Goal: Task Accomplishment & Management: Manage account settings

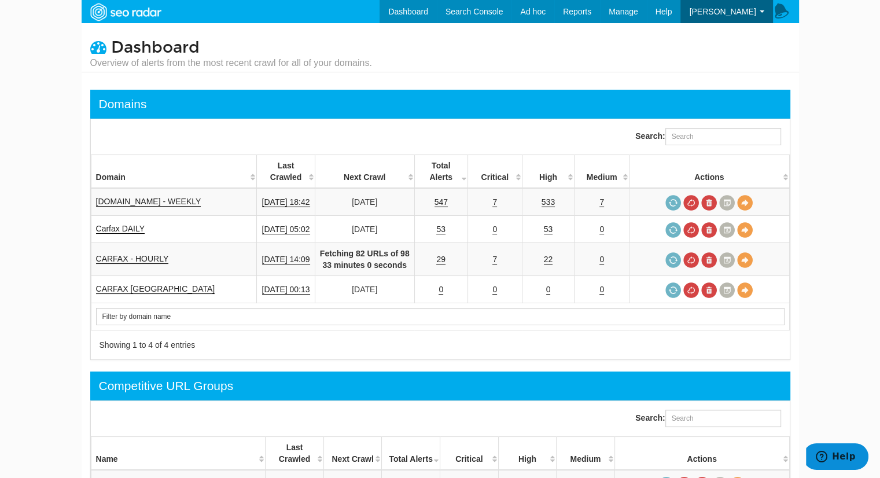
scroll to position [46, 0]
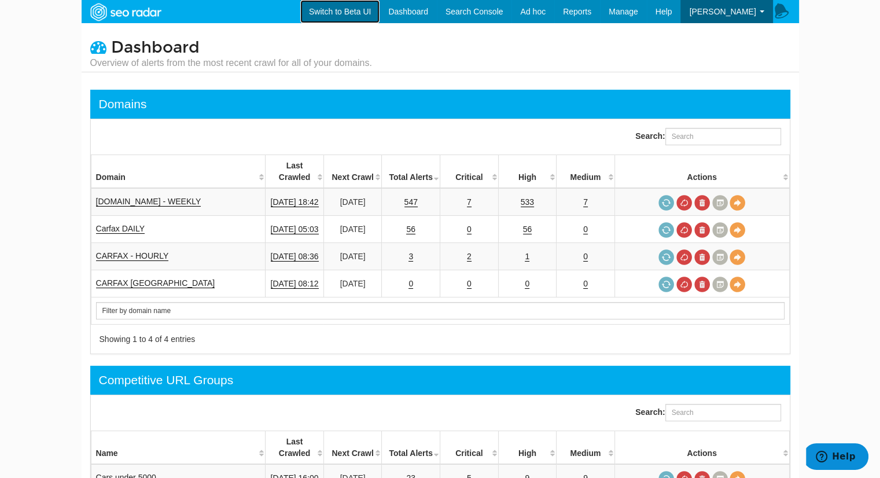
click at [352, 12] on link "Switch to Beta UI" at bounding box center [339, 11] width 79 height 23
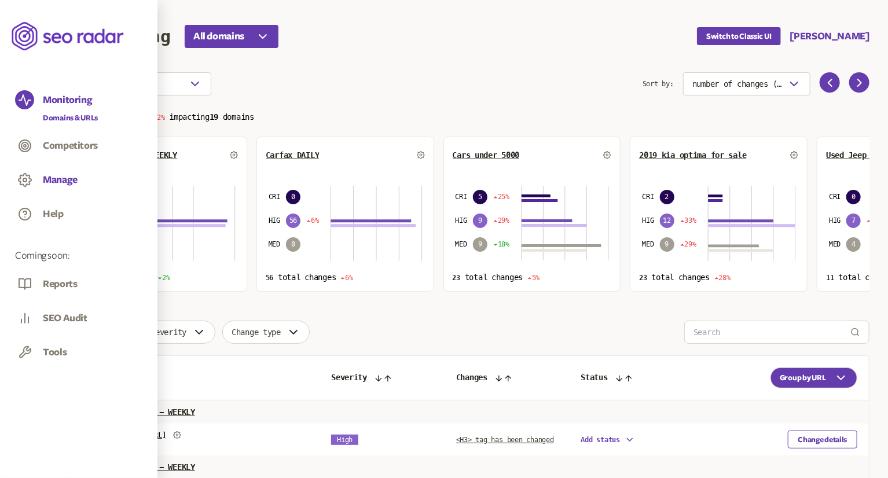
click at [52, 179] on button "Manage" at bounding box center [60, 180] width 35 height 13
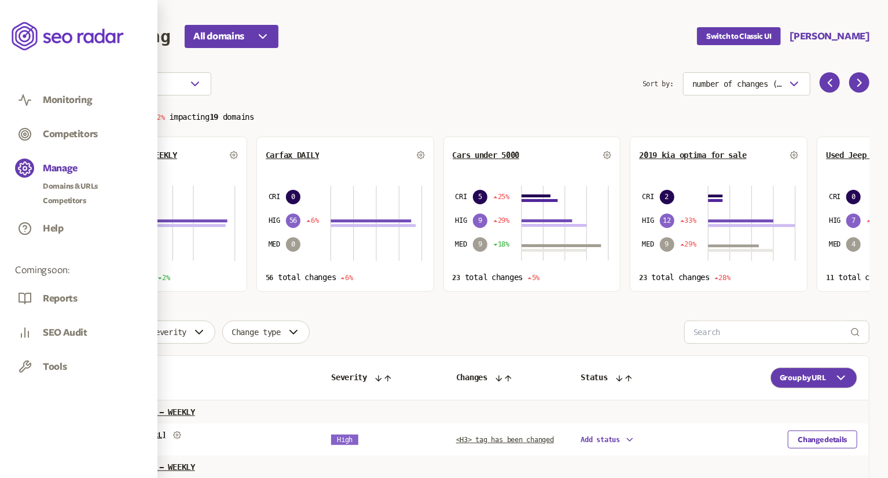
click at [53, 363] on div "Tools" at bounding box center [55, 369] width 24 height 19
click at [35, 364] on div "Tools" at bounding box center [78, 368] width 127 height 22
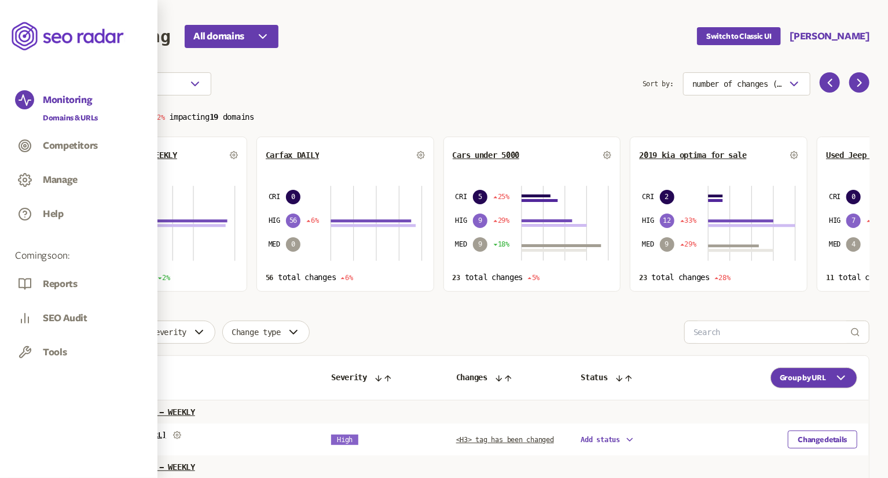
click at [69, 114] on link "Domains & URLs" at bounding box center [70, 118] width 55 height 12
click at [53, 181] on button "Manage" at bounding box center [60, 180] width 35 height 13
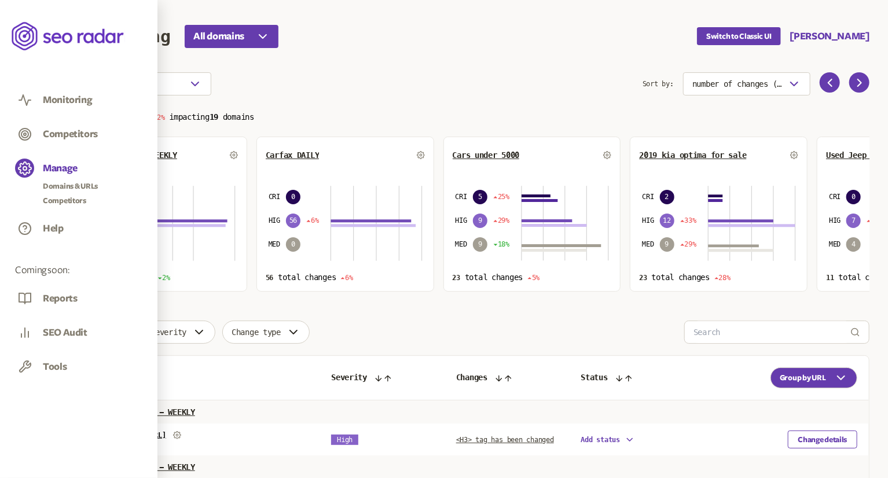
click at [56, 297] on div "Reports" at bounding box center [60, 301] width 34 height 19
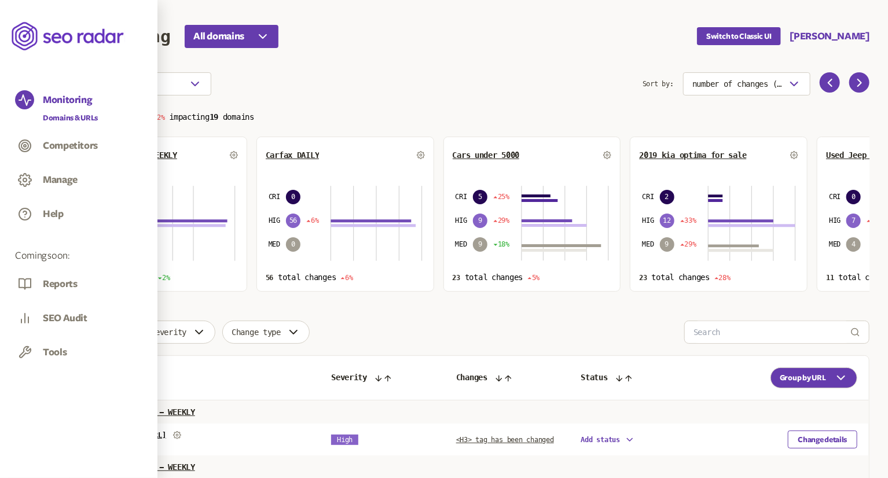
click at [12, 448] on aside "Monitoring Domains & URLs Competitors Manage Help Coming soon: Reports SEO Audi…" at bounding box center [78, 239] width 157 height 478
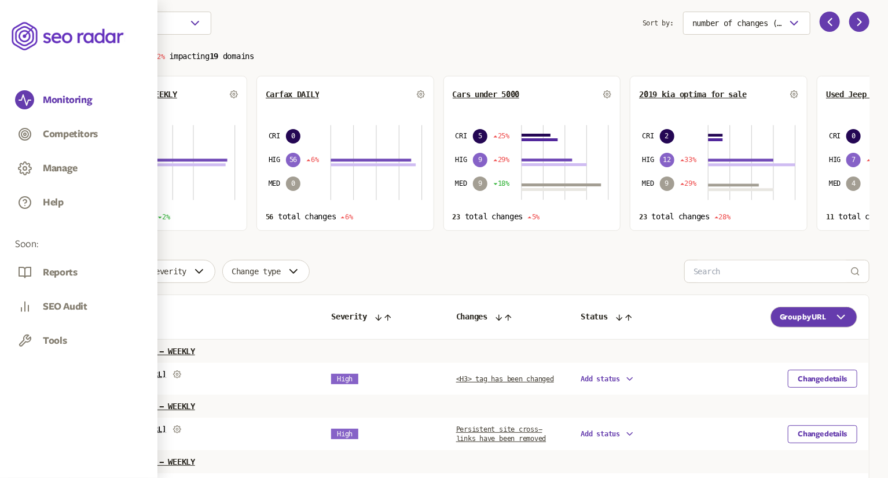
scroll to position [56, 0]
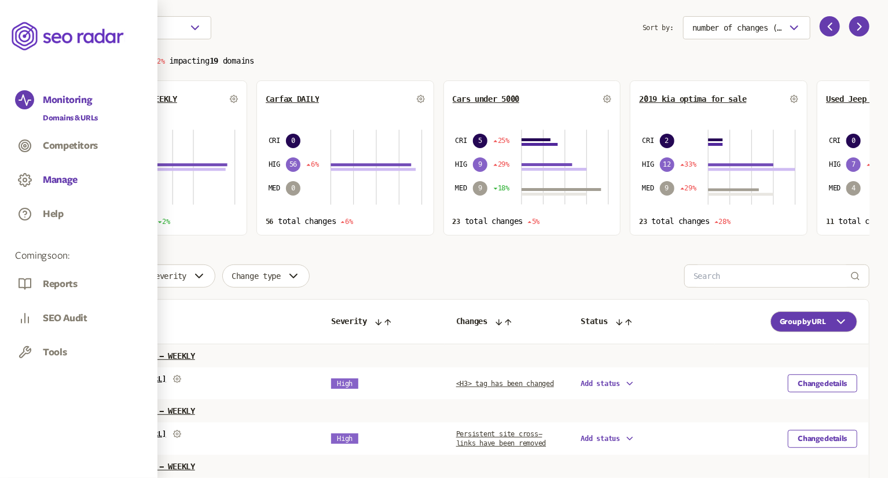
click at [56, 183] on button "Manage" at bounding box center [60, 180] width 35 height 13
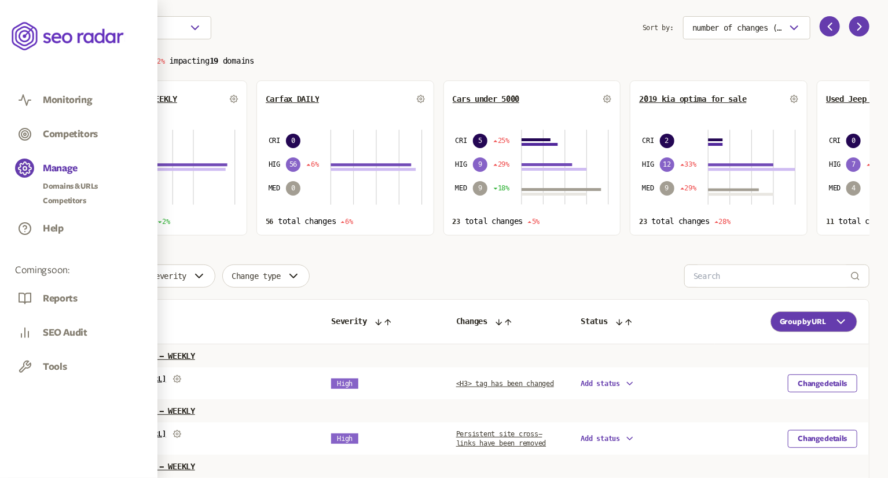
click at [42, 225] on div "Help" at bounding box center [78, 230] width 127 height 22
click at [61, 230] on button "Help" at bounding box center [53, 228] width 21 height 13
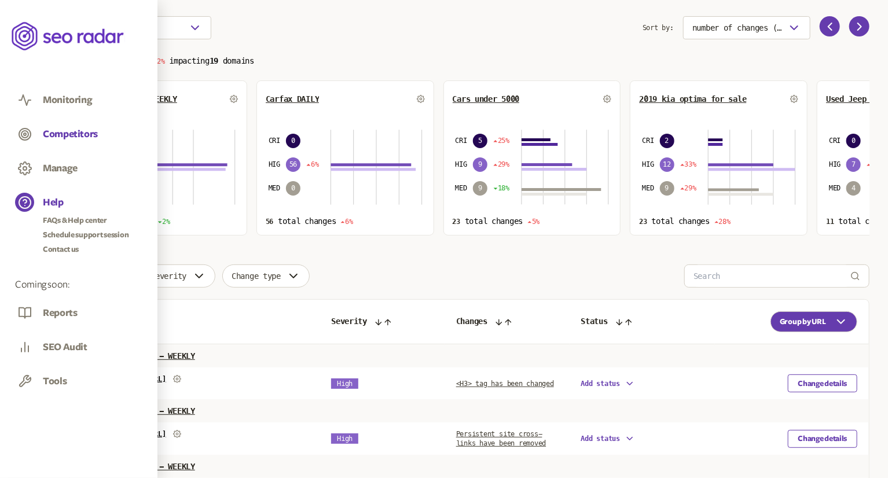
click at [62, 128] on button "Competitors" at bounding box center [70, 134] width 55 height 13
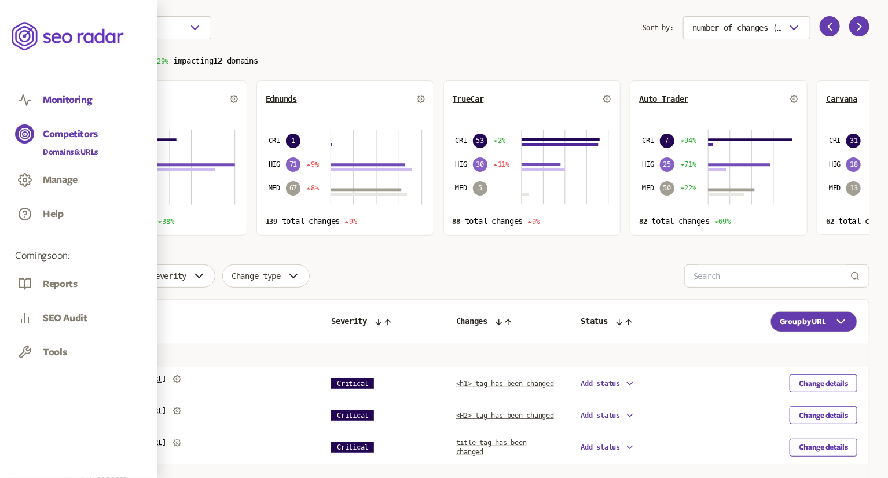
click at [73, 94] on button "Monitoring" at bounding box center [67, 100] width 49 height 13
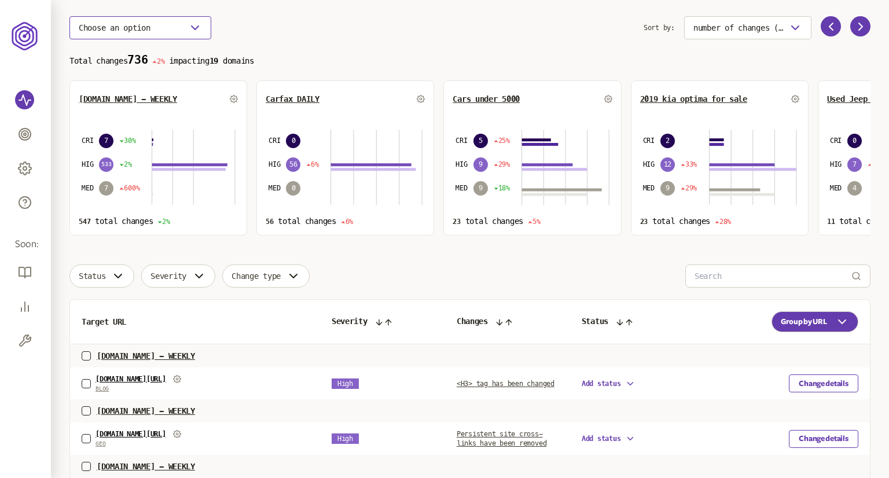
click at [183, 35] on button "Choose an option" at bounding box center [140, 27] width 142 height 23
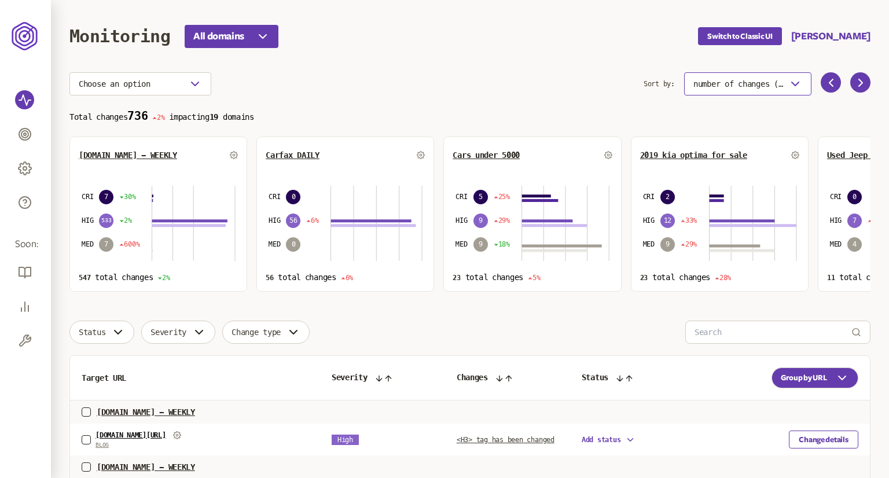
click at [773, 91] on button "number of changes (high-low)" at bounding box center [747, 83] width 127 height 23
click at [773, 87] on span "number of changes (high-low)" at bounding box center [737, 83] width 90 height 9
click at [859, 38] on button "[PERSON_NAME]" at bounding box center [830, 37] width 79 height 14
click at [821, 89] on link "Settings" at bounding box center [831, 89] width 58 height 9
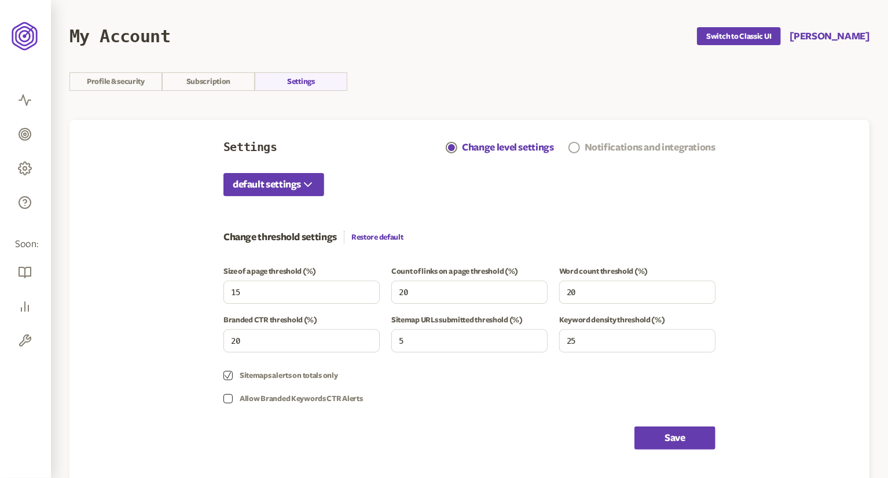
click at [569, 146] on span at bounding box center [574, 148] width 12 height 12
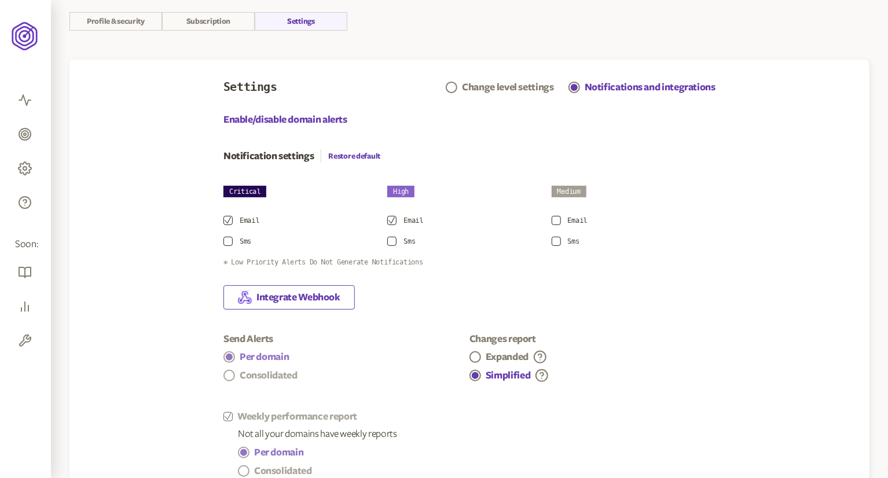
scroll to position [181, 0]
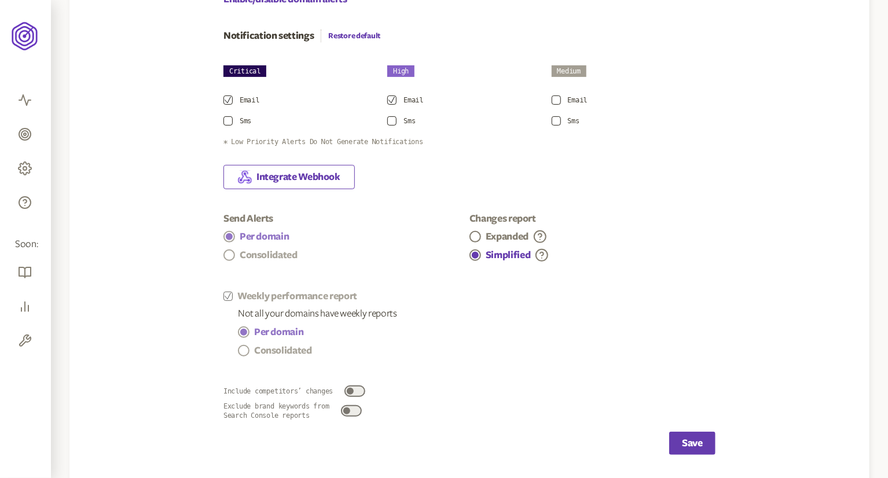
click at [299, 171] on span "Integrate Webhook" at bounding box center [298, 177] width 84 height 14
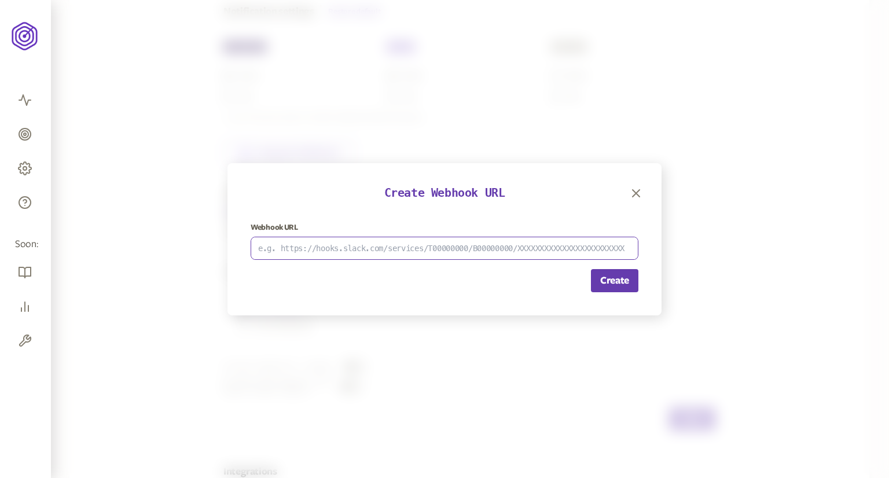
click at [372, 249] on input at bounding box center [444, 248] width 387 height 22
click at [609, 284] on button "Create" at bounding box center [614, 280] width 47 height 23
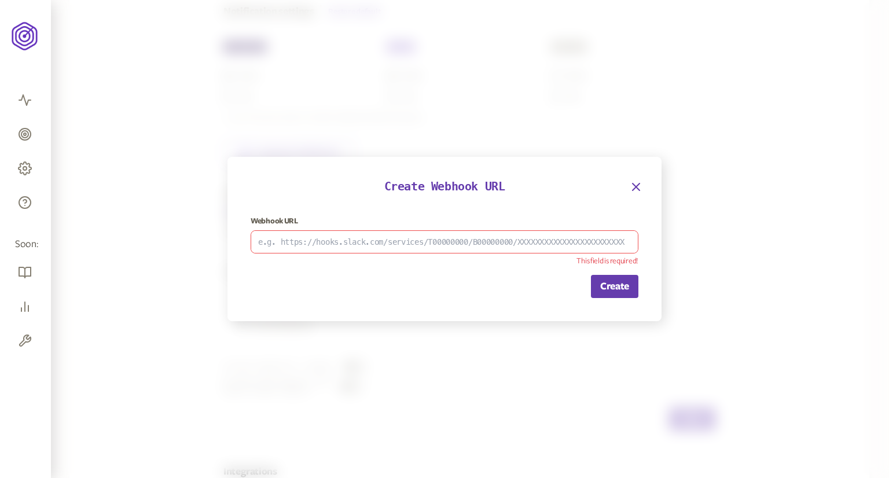
click at [636, 187] on icon "button" at bounding box center [635, 186] width 7 height 7
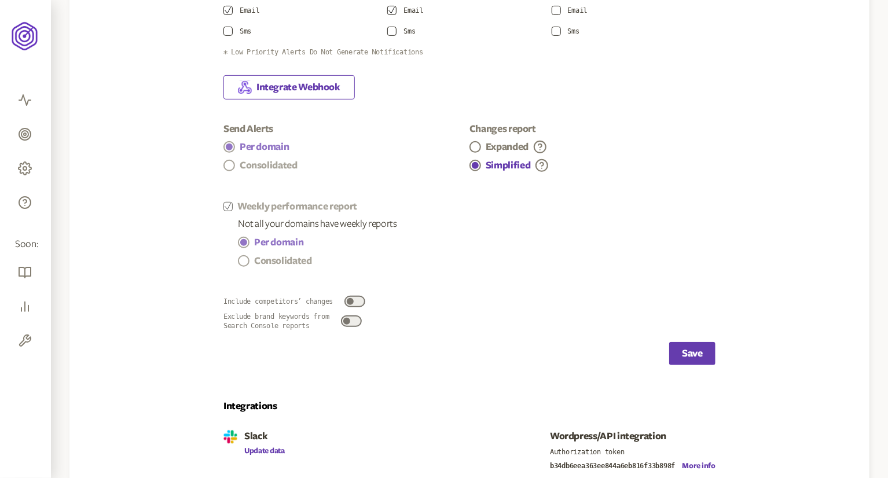
scroll to position [284, 0]
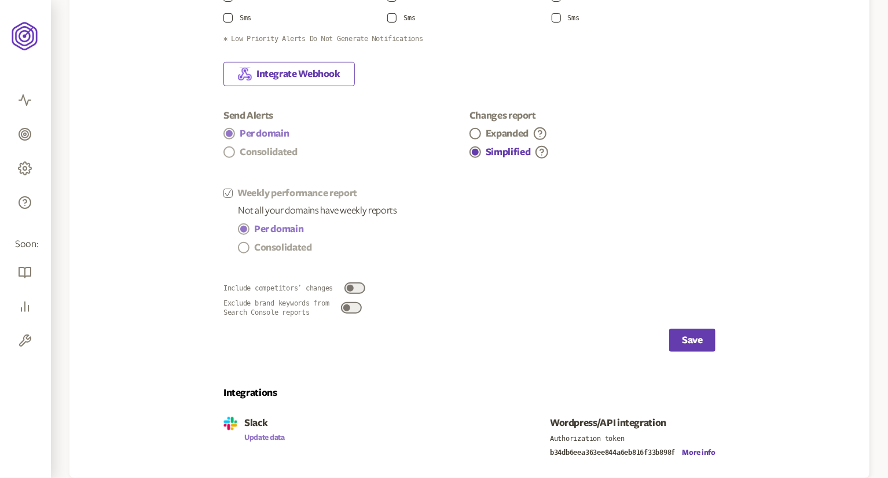
click at [254, 436] on button "Update data" at bounding box center [264, 437] width 41 height 9
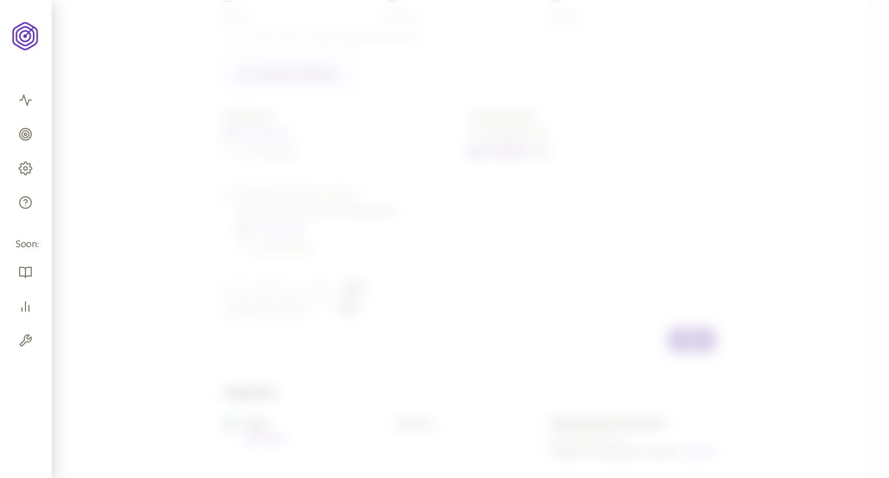
scroll to position [205, 0]
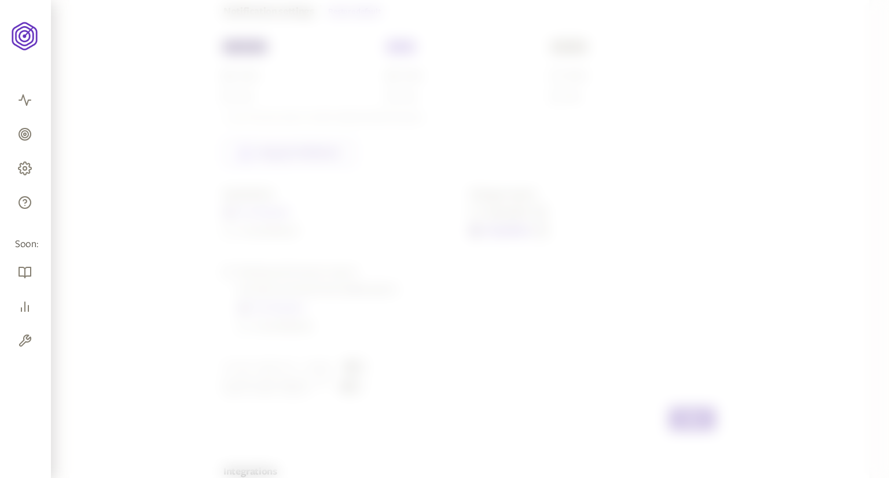
type input "seoradar"
type input "https://hooks.slack.com/services/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"
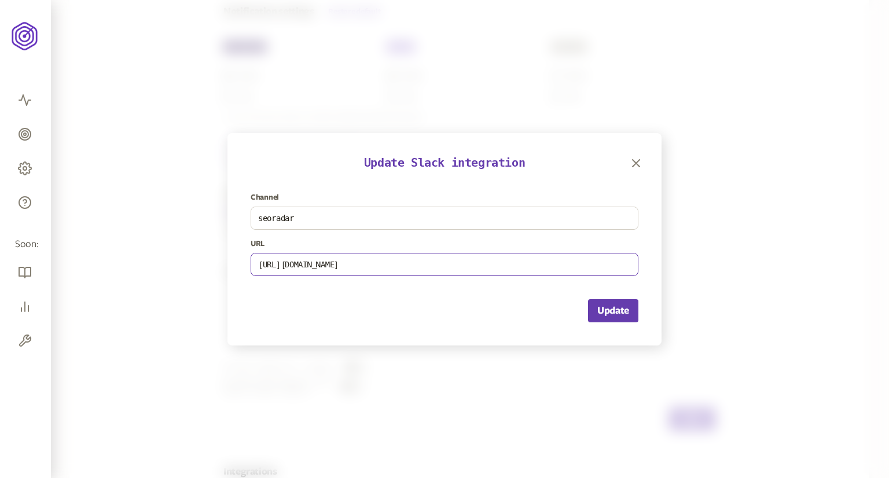
click at [385, 268] on input "https://hooks.slack.com/services/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" at bounding box center [444, 264] width 387 height 22
click at [639, 174] on div "Update Slack integration Channel seoradar URL https://hooks.slack.com/services/…" at bounding box center [444, 239] width 434 height 212
click at [638, 169] on icon "button" at bounding box center [636, 163] width 14 height 14
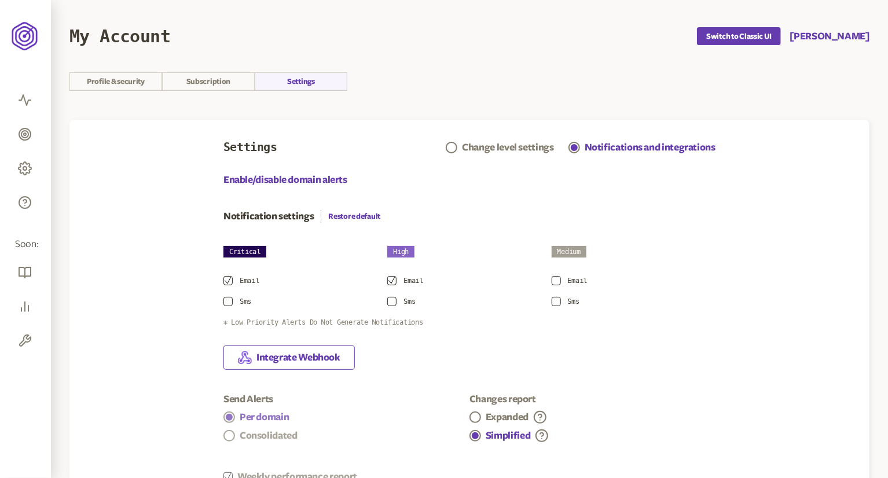
click at [309, 359] on span "Integrate Webhook" at bounding box center [298, 358] width 84 height 14
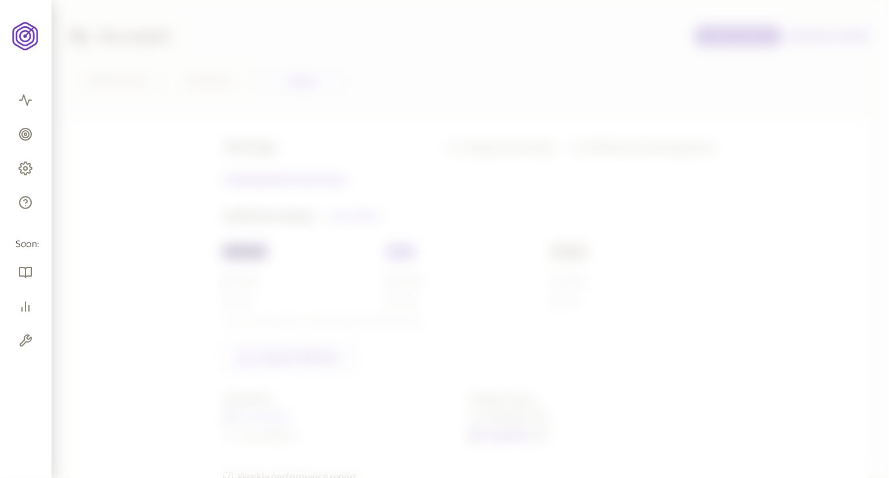
scroll to position [205, 0]
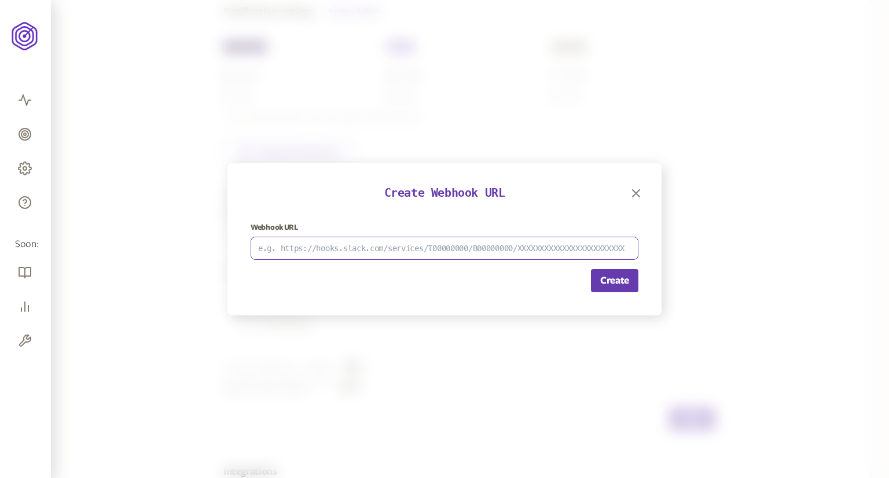
click at [401, 253] on input at bounding box center [444, 248] width 387 height 22
paste input "https://hooks.slack.com/services/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"
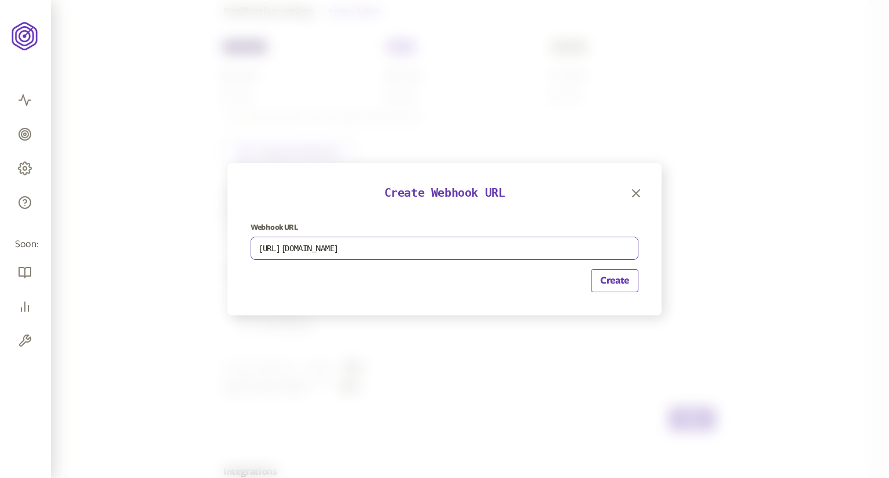
type input "https://hooks.slack.com/services/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"
click at [618, 279] on button "Create" at bounding box center [614, 280] width 47 height 23
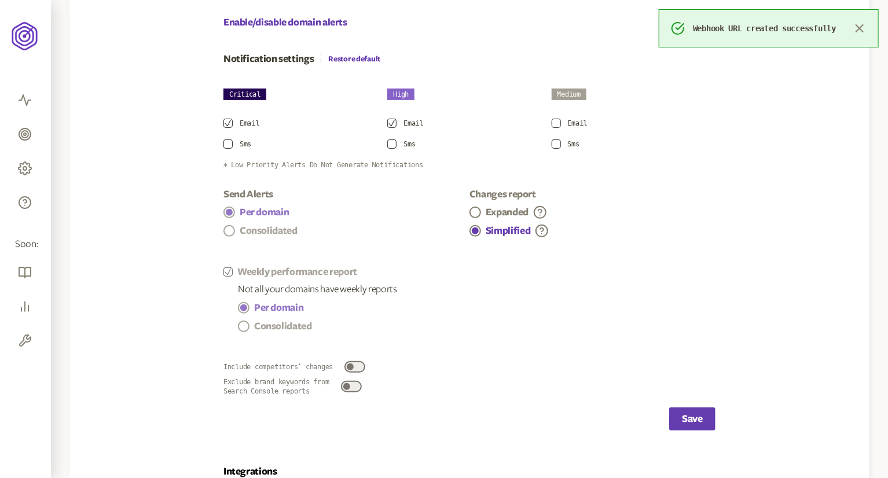
scroll to position [236, 0]
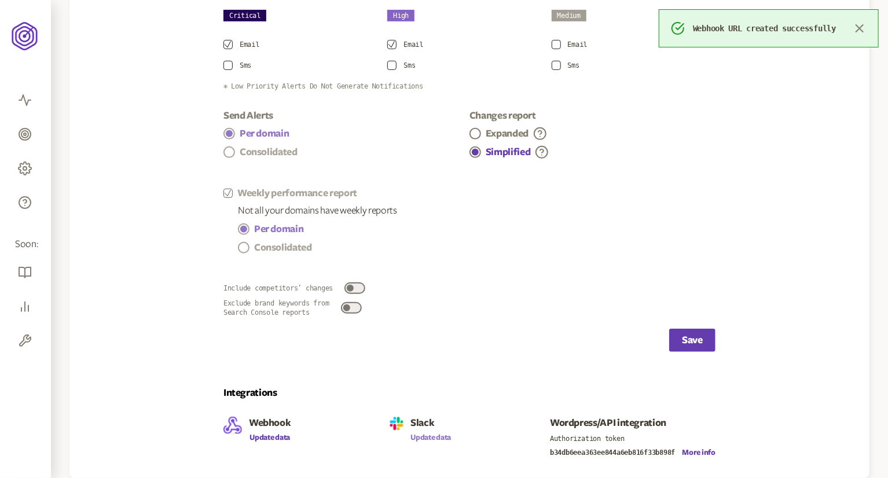
click at [428, 440] on button "Update data" at bounding box center [430, 437] width 41 height 9
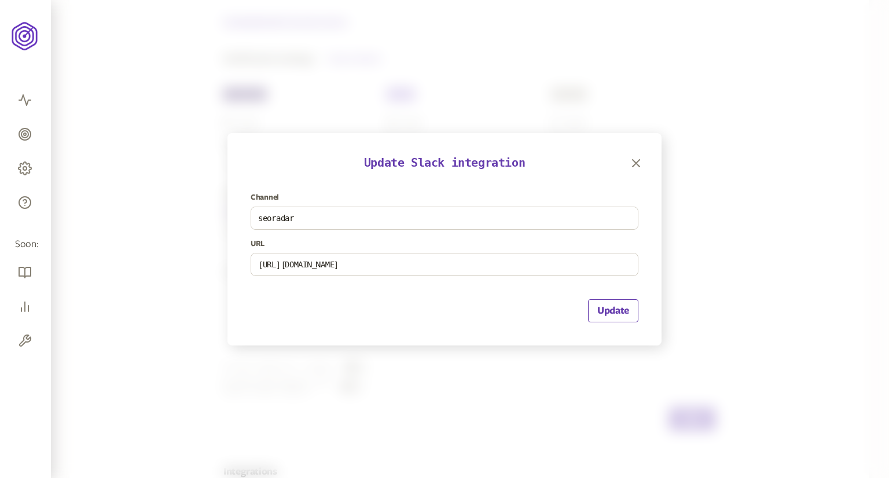
click at [611, 304] on button "Update" at bounding box center [613, 310] width 50 height 23
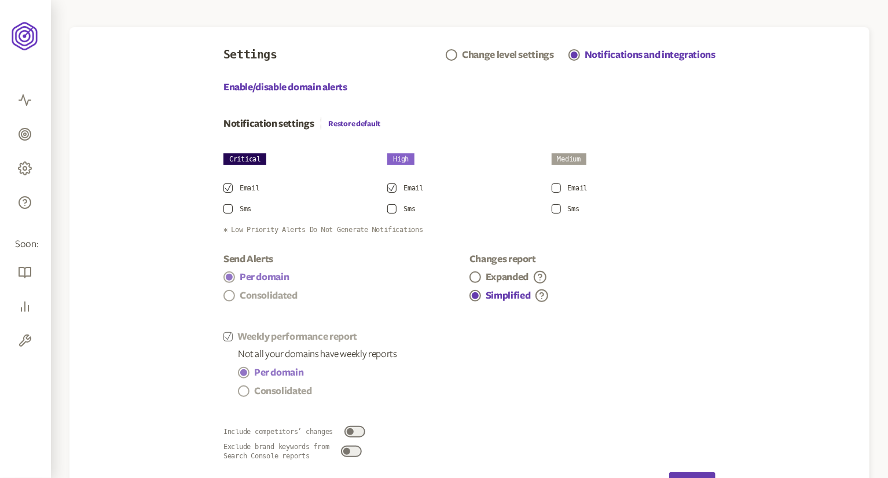
scroll to position [236, 0]
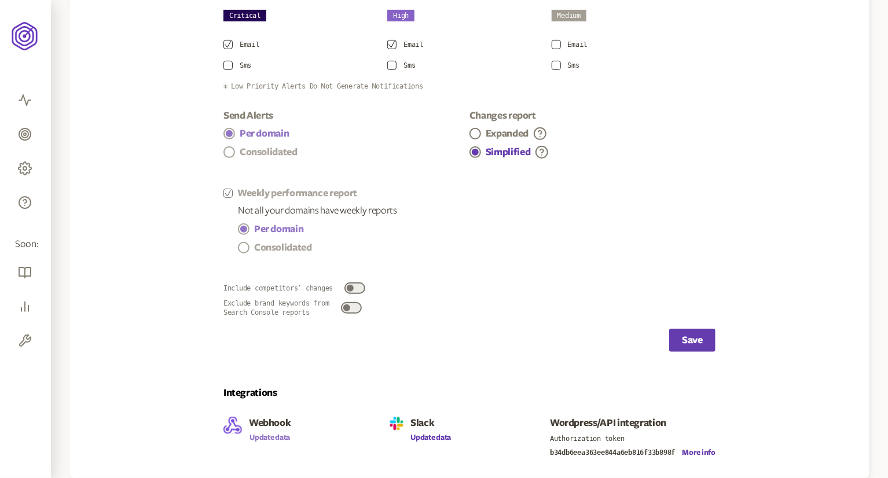
click at [269, 437] on button "Update data" at bounding box center [270, 437] width 42 height 9
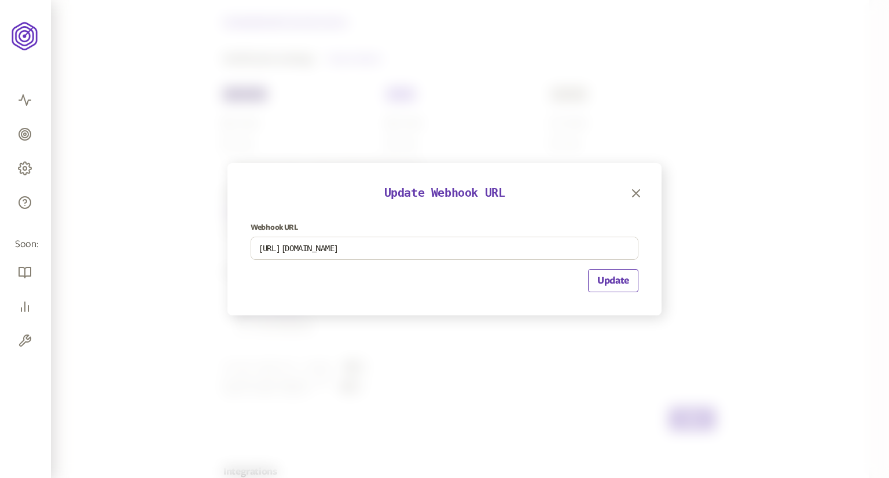
click at [613, 275] on button "Update" at bounding box center [613, 280] width 50 height 23
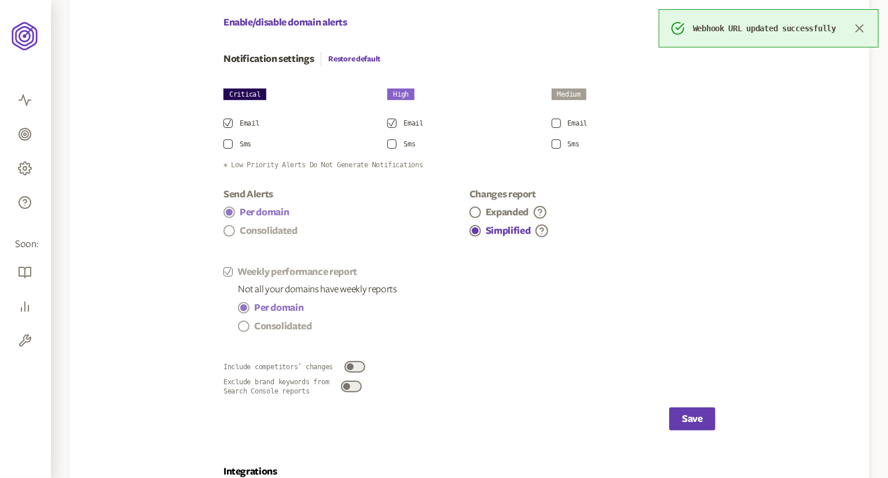
scroll to position [236, 0]
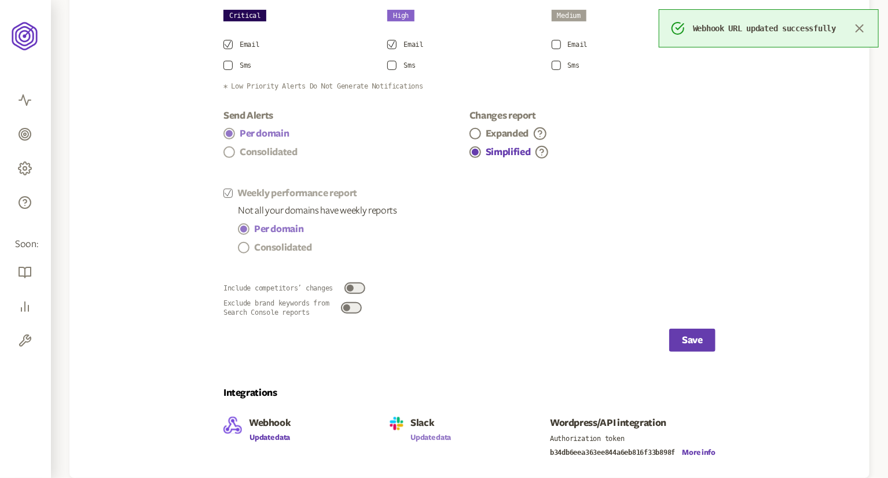
click at [440, 436] on button "Update data" at bounding box center [430, 437] width 41 height 9
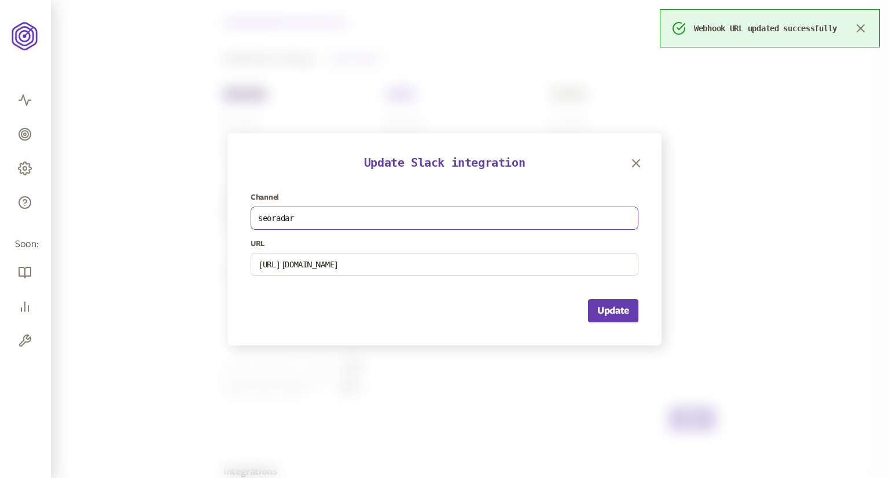
click at [485, 227] on input "seoradar" at bounding box center [444, 218] width 387 height 22
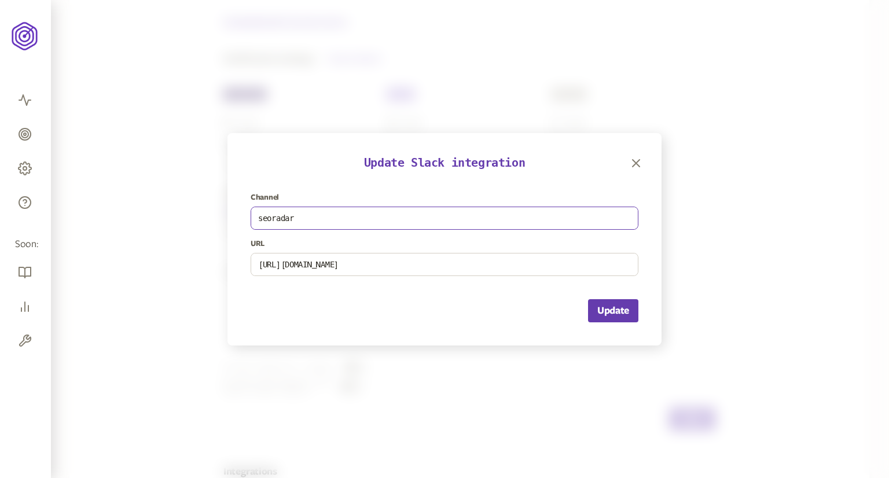
click at [258, 218] on input "seoradar" at bounding box center [444, 218] width 387 height 22
type input "#seoradar"
click at [609, 311] on button "Update" at bounding box center [613, 310] width 50 height 23
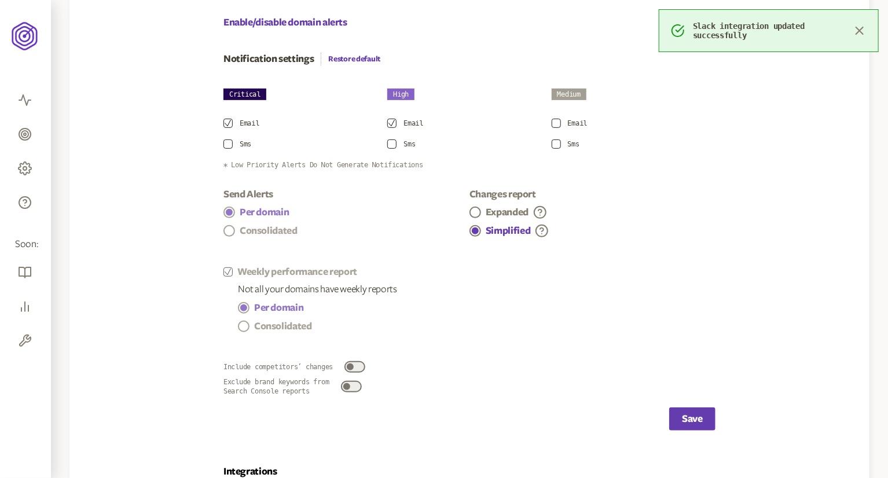
scroll to position [236, 0]
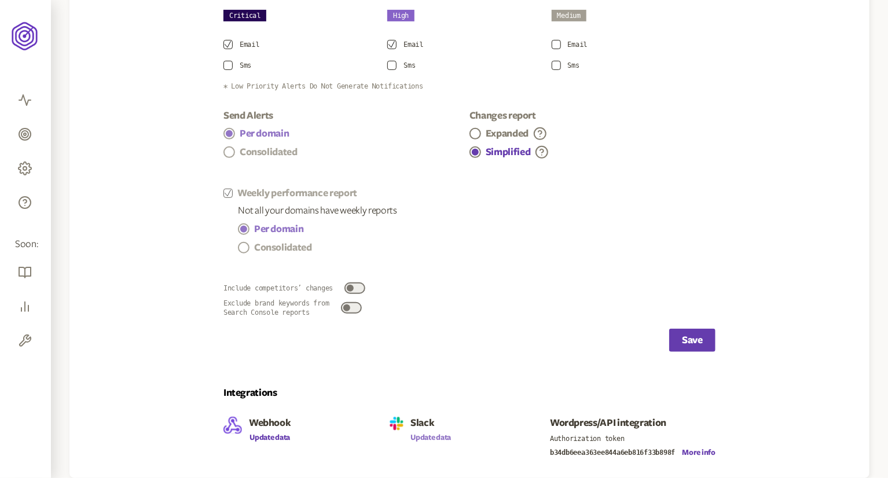
click at [430, 435] on button "Update data" at bounding box center [430, 437] width 41 height 9
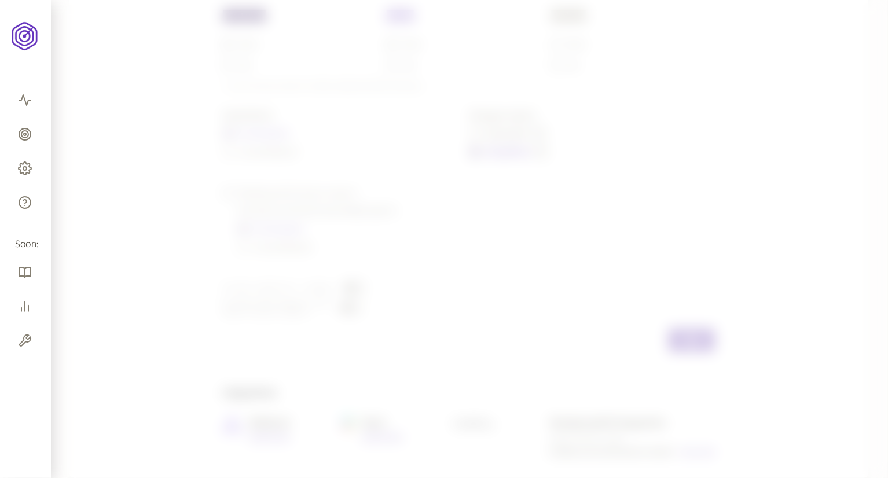
scroll to position [157, 0]
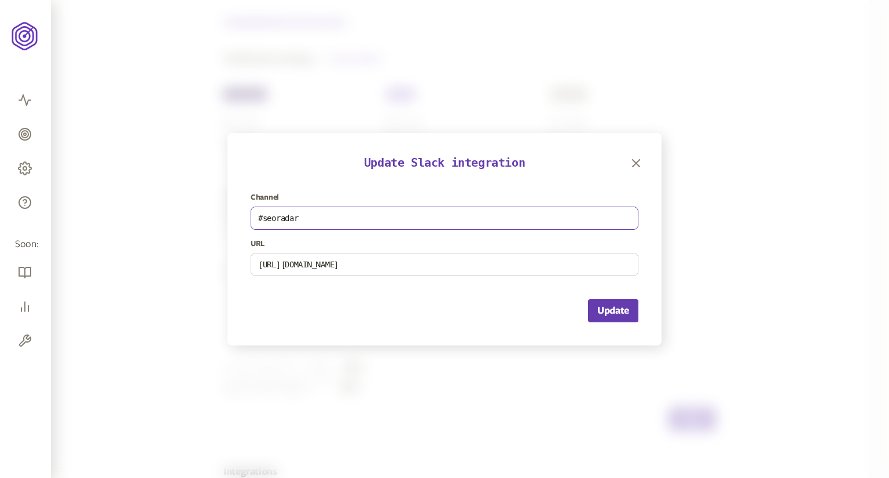
click at [266, 215] on input "#seoradar" at bounding box center [444, 218] width 387 height 22
type input "seoradar"
click at [617, 308] on button "Update" at bounding box center [613, 310] width 50 height 23
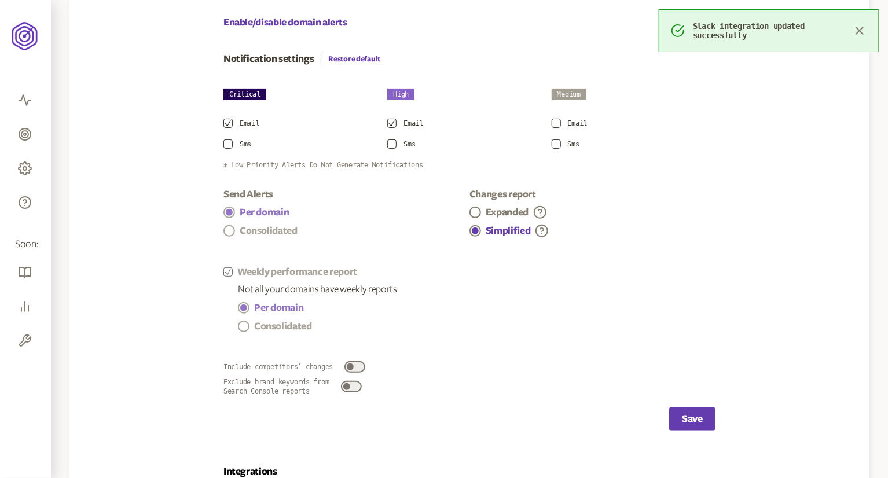
scroll to position [236, 0]
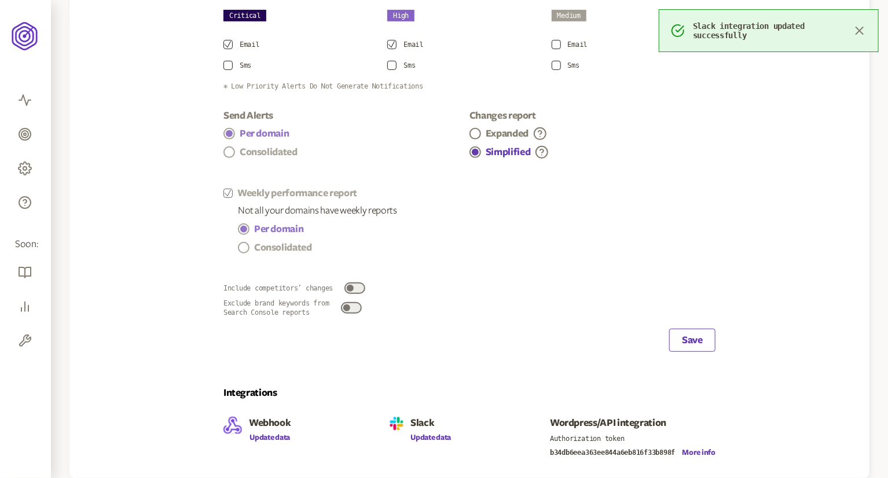
click at [697, 339] on button "Save" at bounding box center [692, 340] width 46 height 23
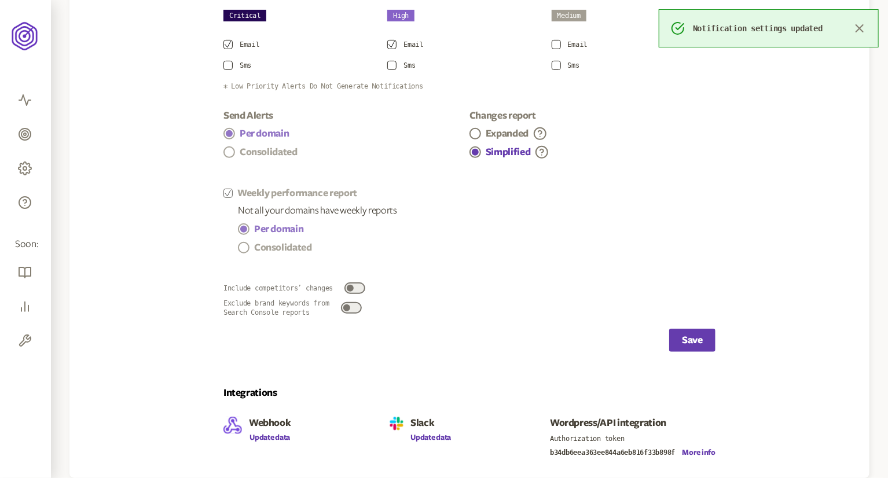
click at [358, 288] on div "Include competitors’ changes Exclude brand keywords from Search Console reports" at bounding box center [346, 299] width 246 height 35
click at [360, 288] on div "Include competitors’ changes Exclude brand keywords from Search Console reports" at bounding box center [346, 299] width 246 height 35
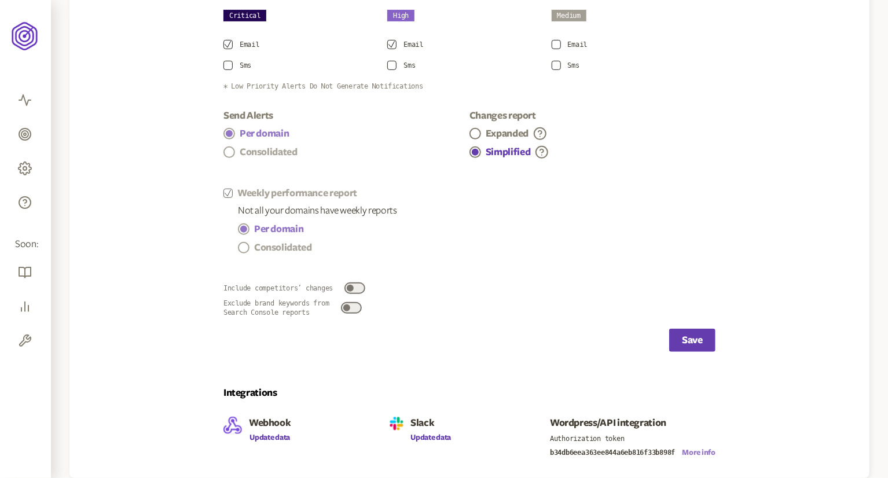
click at [691, 451] on button "More info" at bounding box center [698, 452] width 33 height 9
click at [271, 433] on button "Update data" at bounding box center [270, 437] width 42 height 9
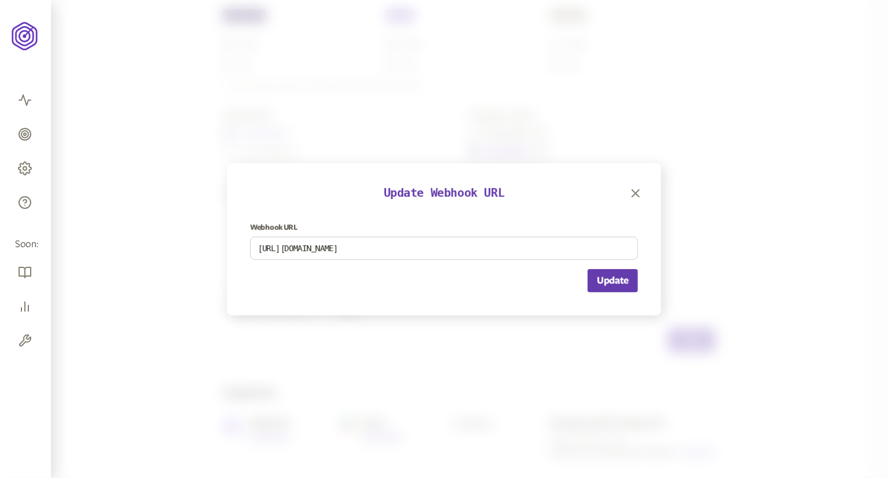
scroll to position [157, 0]
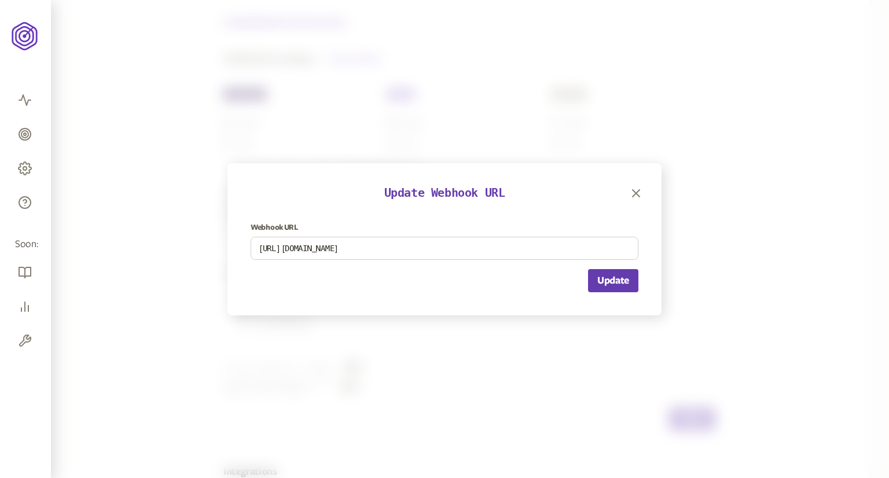
click at [270, 436] on div at bounding box center [444, 239] width 889 height 478
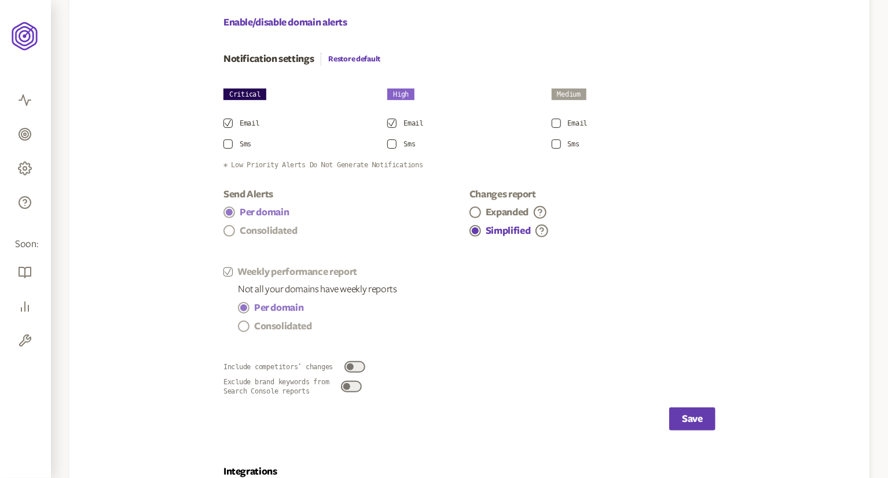
scroll to position [236, 0]
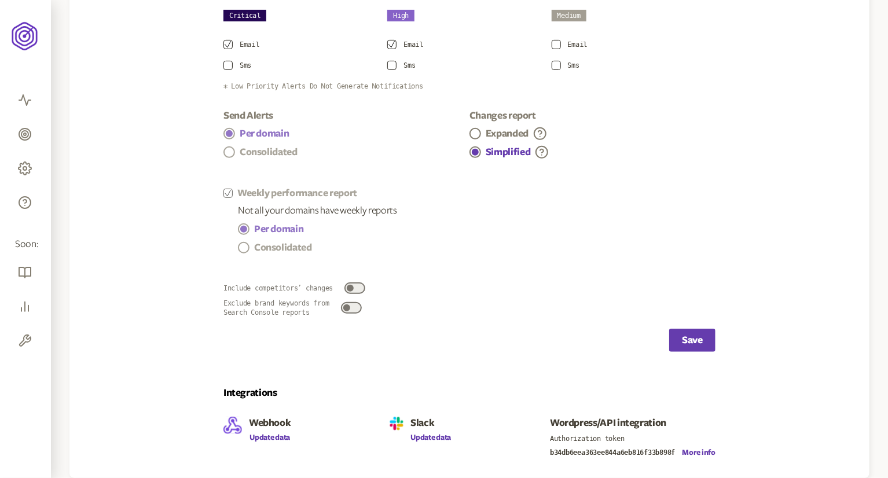
click at [268, 435] on button "Update data" at bounding box center [270, 437] width 42 height 9
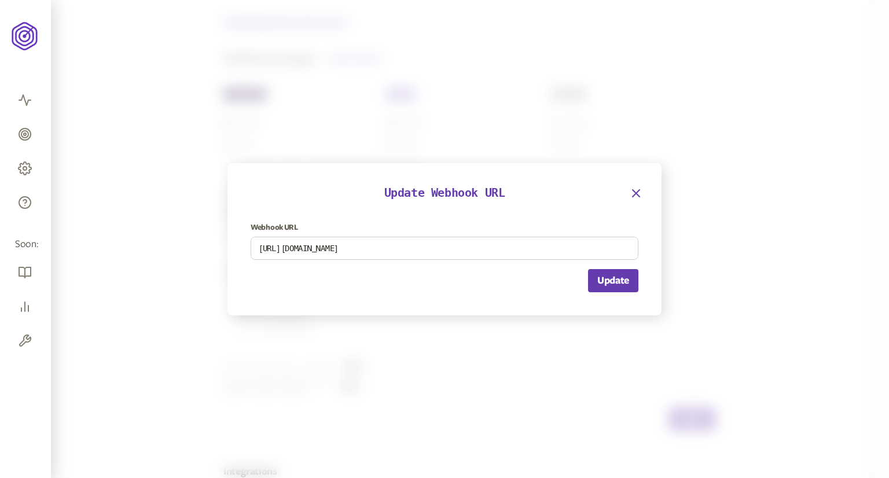
click at [638, 186] on icon "button" at bounding box center [636, 193] width 14 height 14
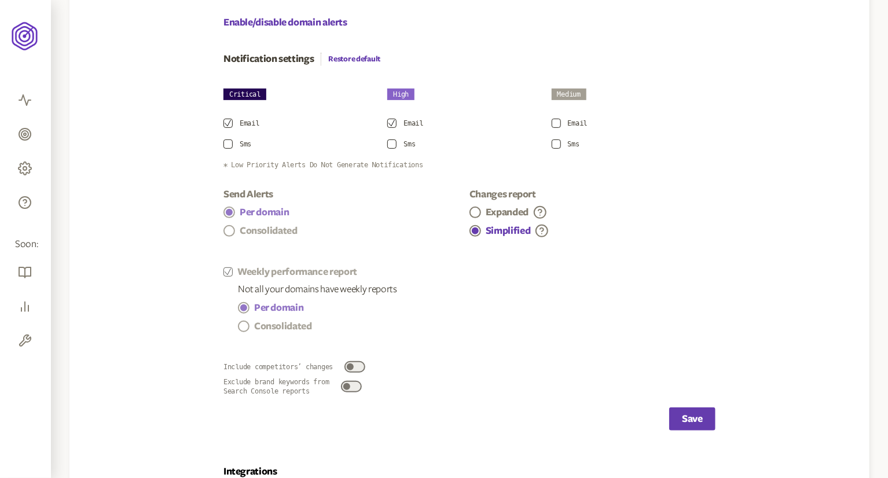
scroll to position [236, 0]
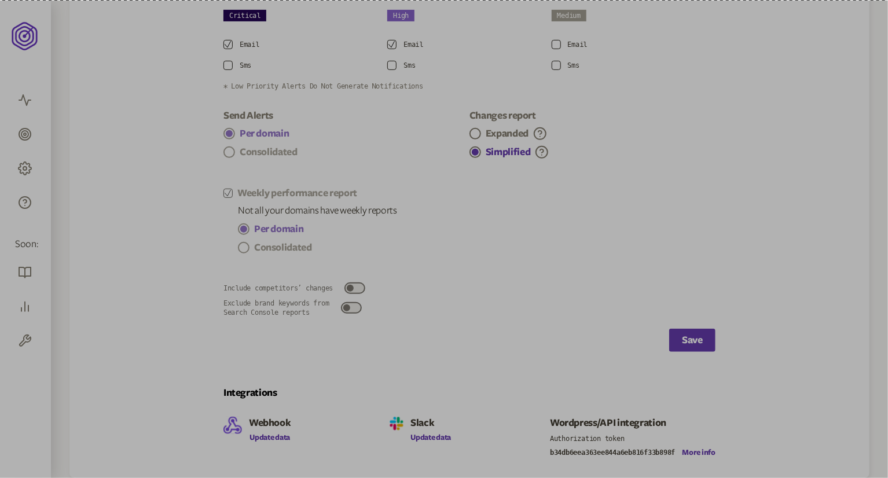
click at [638, 186] on section "Send Alerts Per domain Consolidated Changes report Expanded Simplified Weekly p…" at bounding box center [469, 213] width 492 height 208
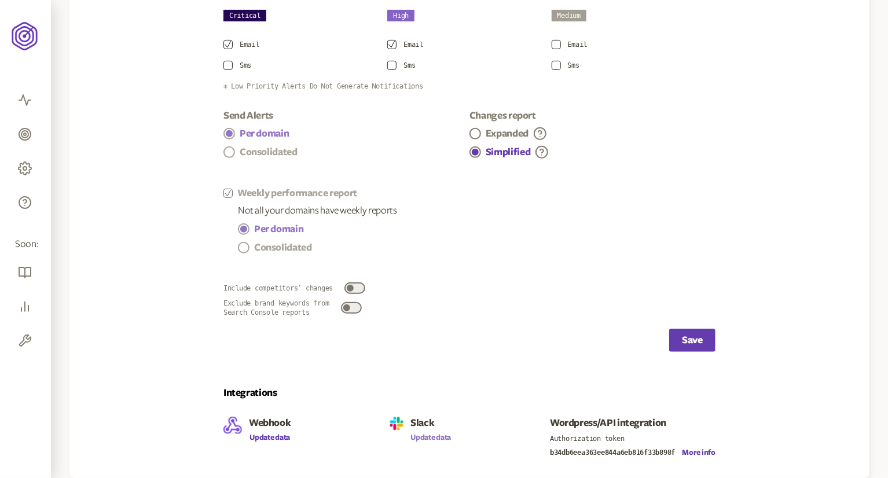
click at [430, 438] on button "Update data" at bounding box center [430, 437] width 41 height 9
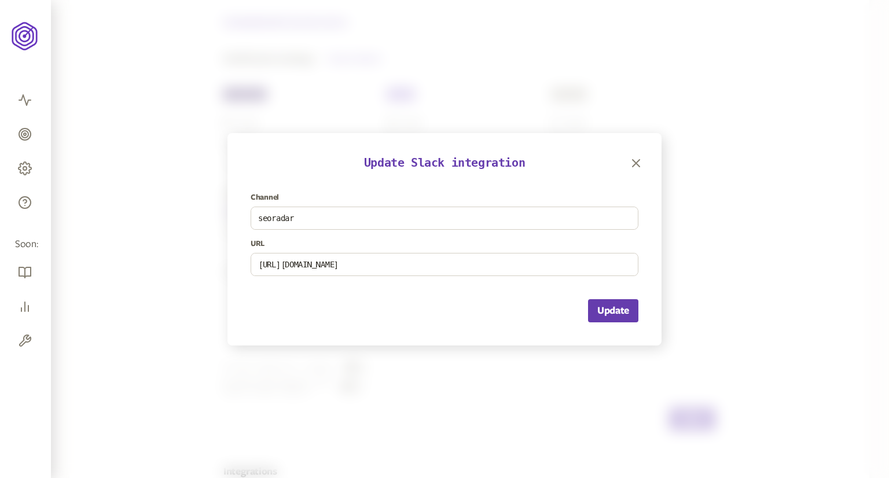
click at [428, 437] on div at bounding box center [444, 239] width 889 height 478
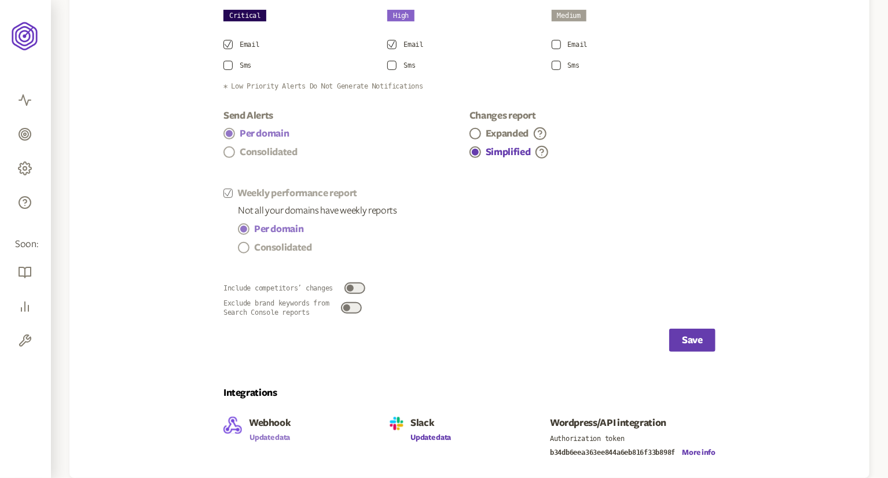
click at [262, 435] on button "Update data" at bounding box center [270, 437] width 42 height 9
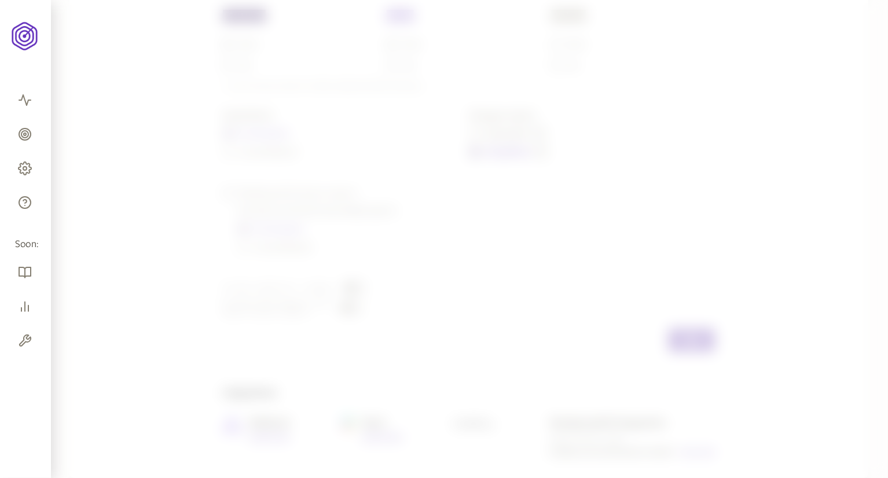
scroll to position [157, 0]
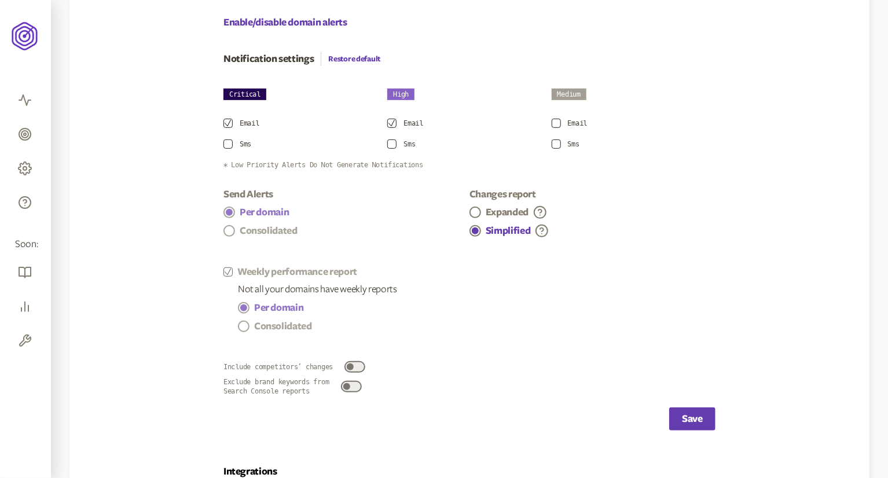
scroll to position [236, 0]
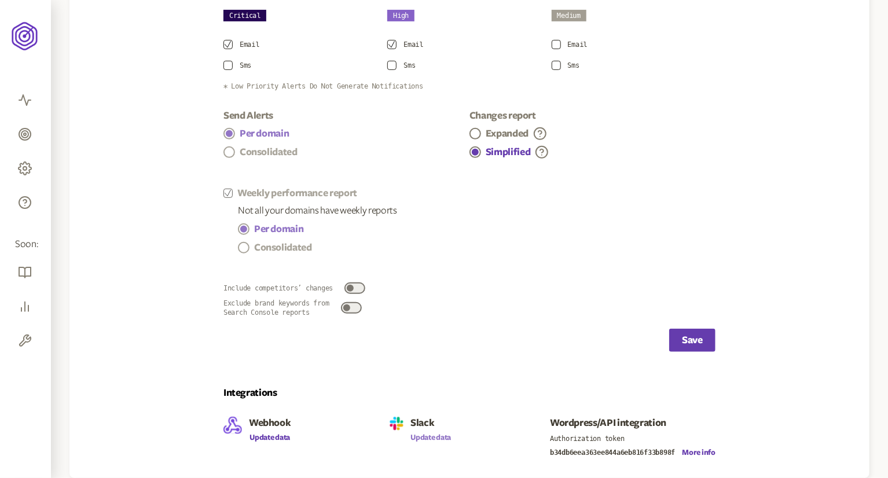
click at [433, 437] on button "Update data" at bounding box center [430, 437] width 41 height 9
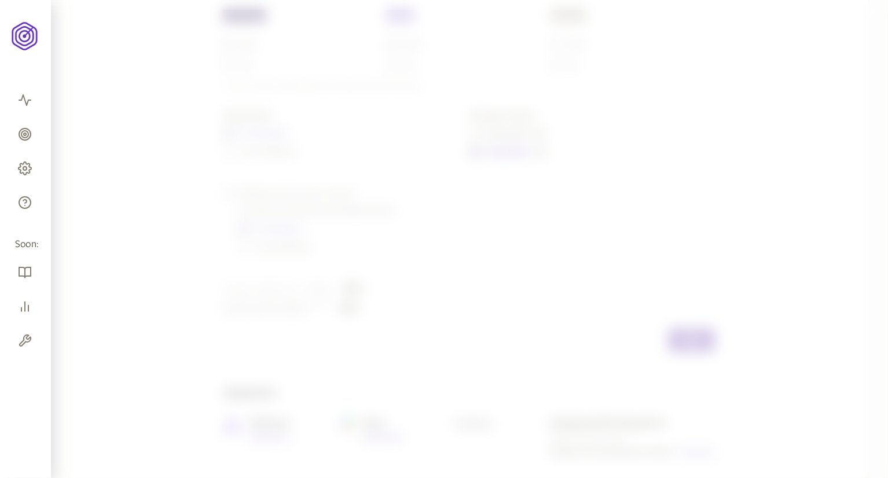
scroll to position [157, 0]
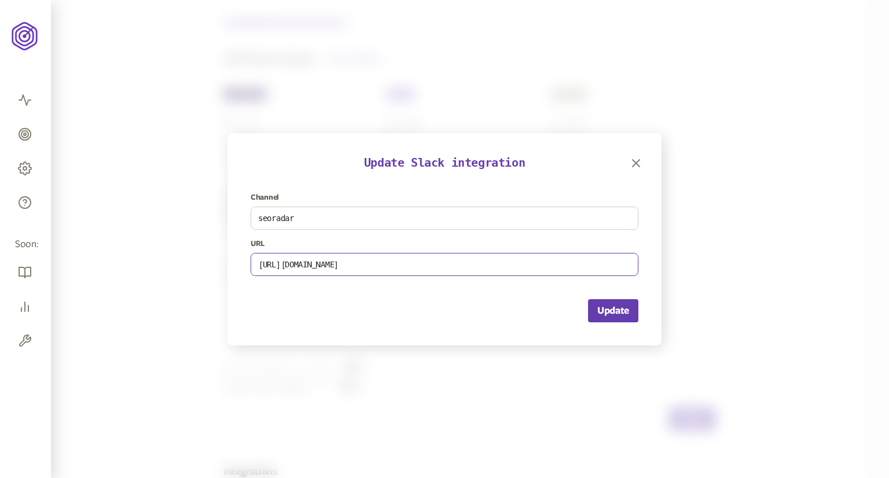
click at [497, 259] on input "https://hooks.slack.com/services/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" at bounding box center [444, 264] width 387 height 22
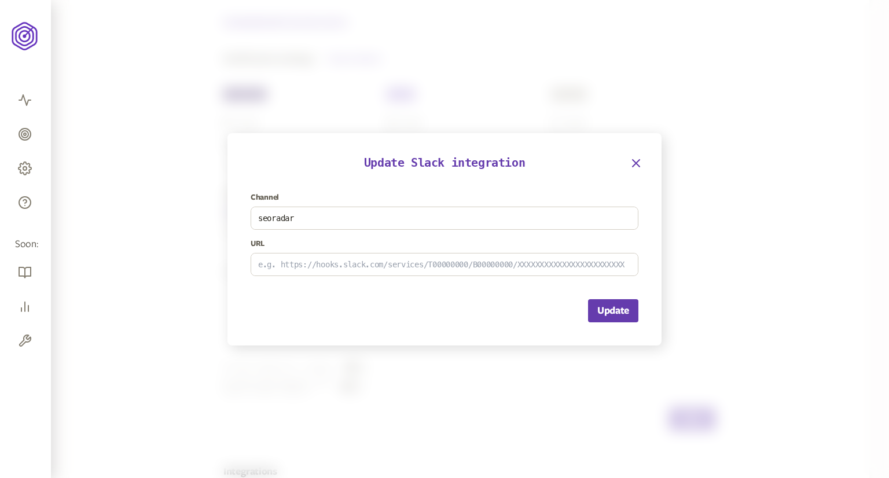
click at [632, 163] on icon "button" at bounding box center [636, 163] width 14 height 14
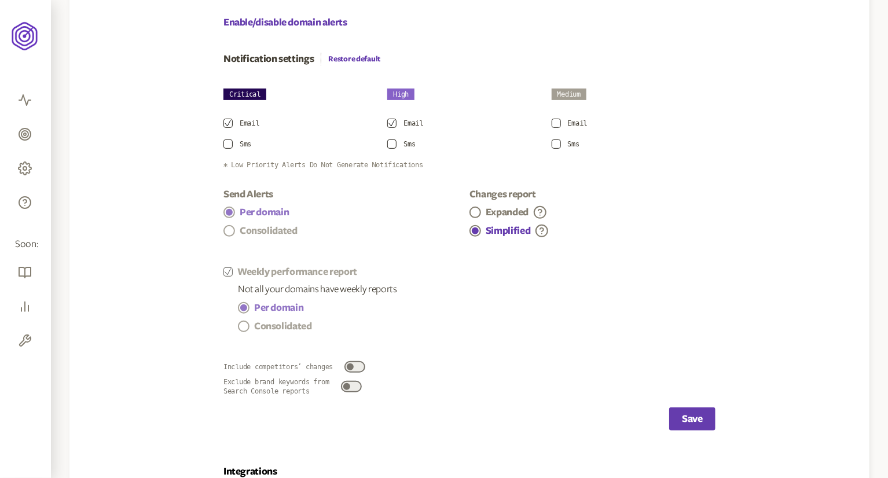
click at [157, 172] on section "Settings Change level settings Notifications and integrations Enable/disable do…" at bounding box center [469, 259] width 800 height 594
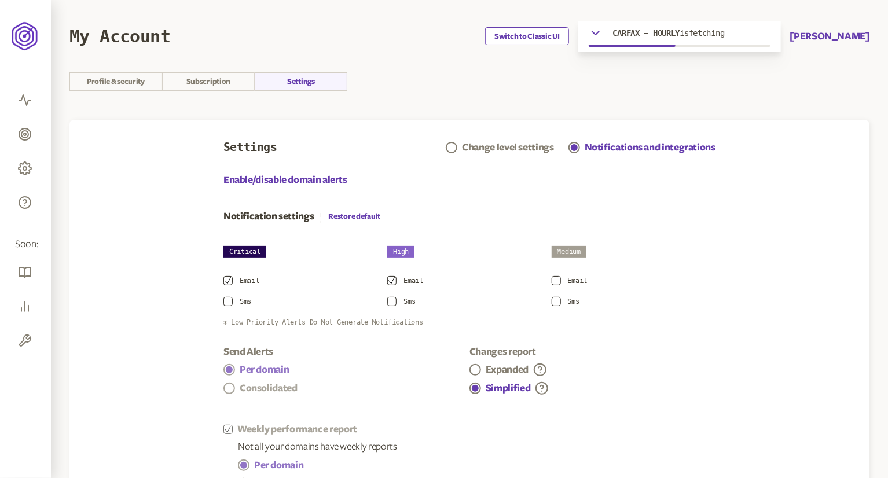
click at [546, 40] on button "Switch to Classic UI" at bounding box center [526, 36] width 83 height 18
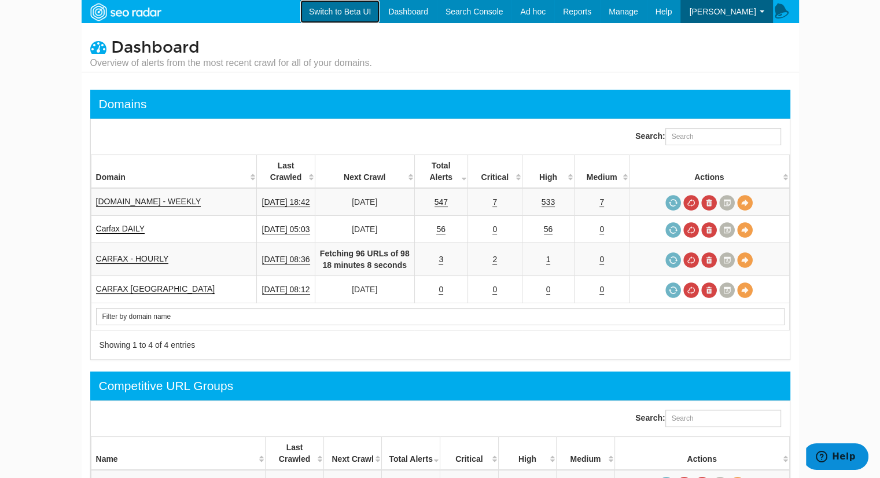
click at [356, 10] on link "Switch to Beta UI" at bounding box center [339, 11] width 79 height 23
